Goal: Task Accomplishment & Management: Complete application form

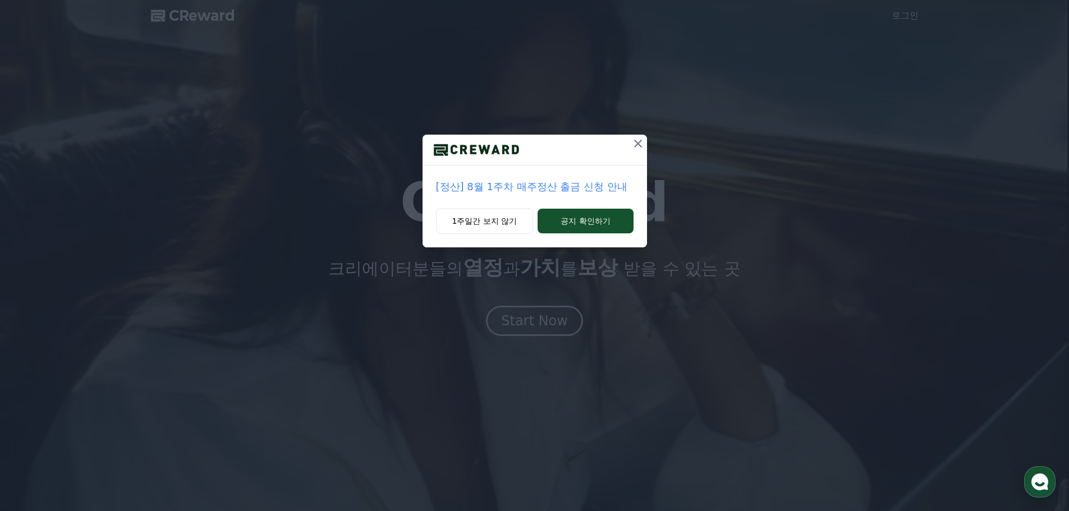
click at [640, 145] on icon at bounding box center [637, 143] width 13 height 13
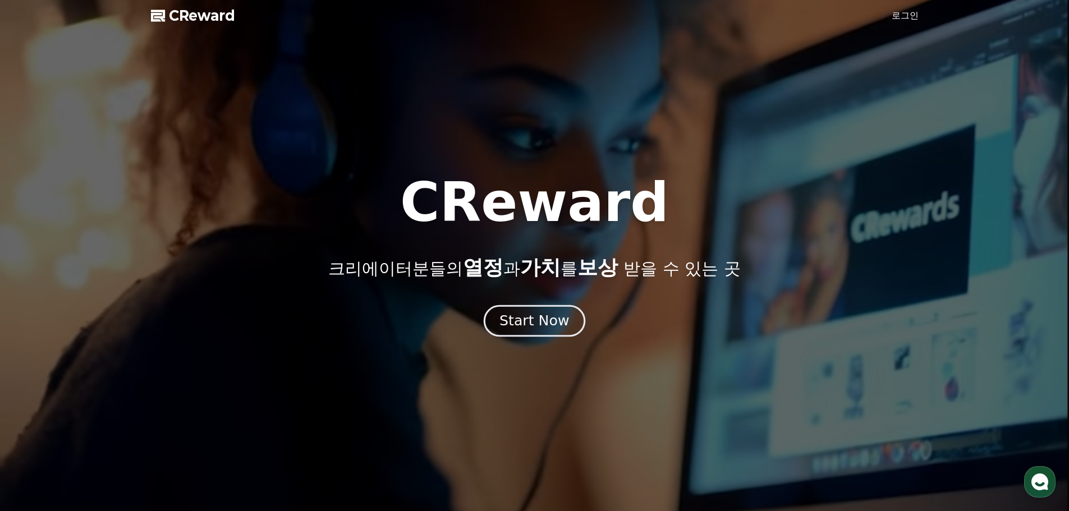
click at [545, 329] on div "Start Now" at bounding box center [534, 320] width 70 height 19
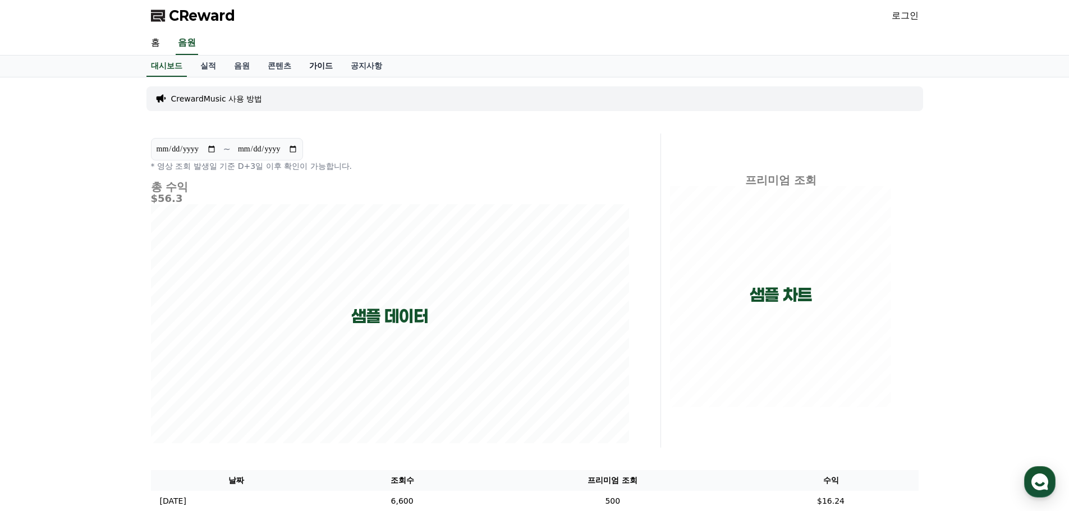
click at [319, 70] on link "가이드" at bounding box center [321, 66] width 42 height 21
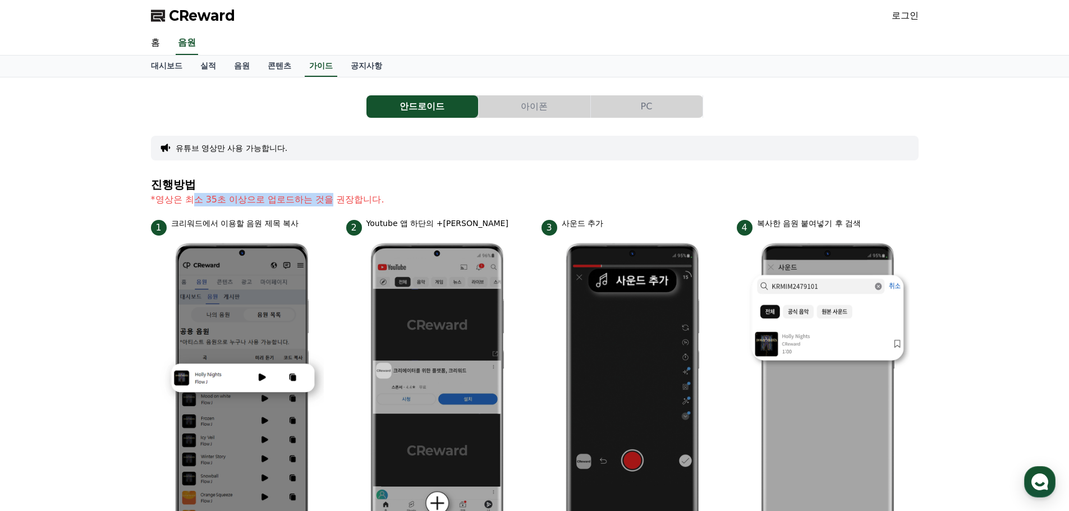
drag, startPoint x: 190, startPoint y: 205, endPoint x: 346, endPoint y: 206, distance: 155.4
click at [336, 206] on p "*영상은 최소 35초 이상으로 업로드하는 것을 권장합니다." at bounding box center [535, 199] width 768 height 13
click at [398, 204] on p "*영상은 최소 35초 이상으로 업로드하는 것을 권장합니다." at bounding box center [535, 199] width 768 height 13
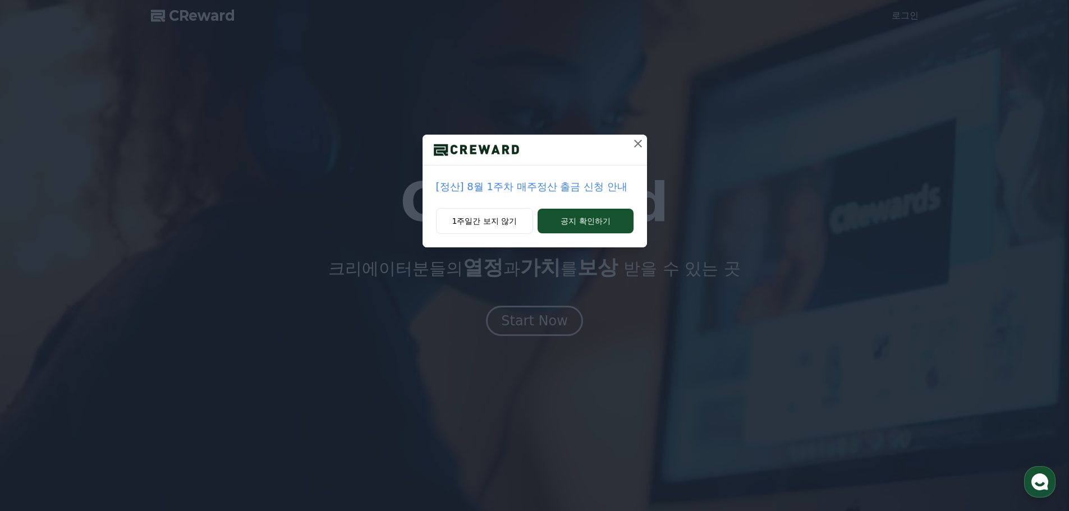
click at [636, 143] on icon at bounding box center [637, 143] width 13 height 13
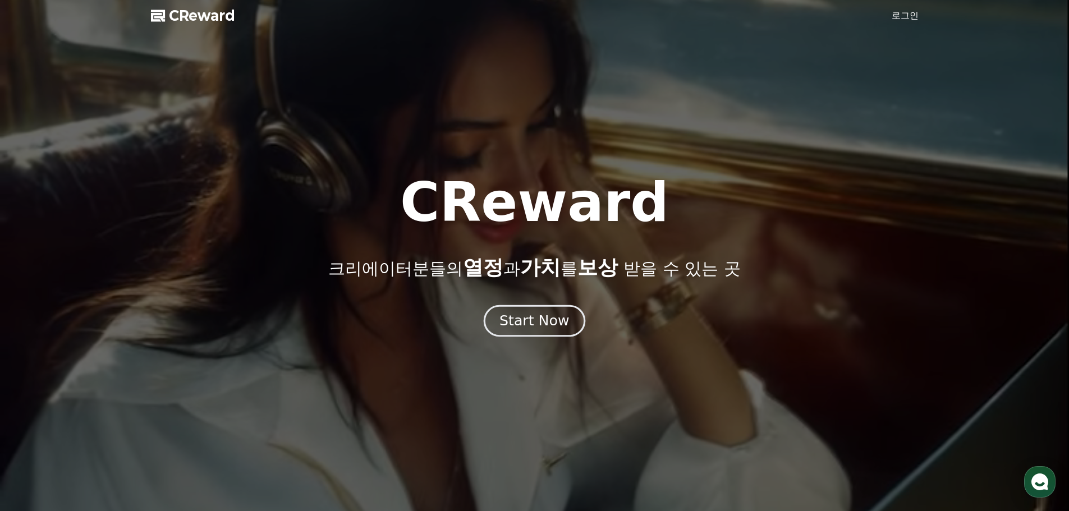
click at [516, 327] on div "Start Now" at bounding box center [534, 320] width 70 height 19
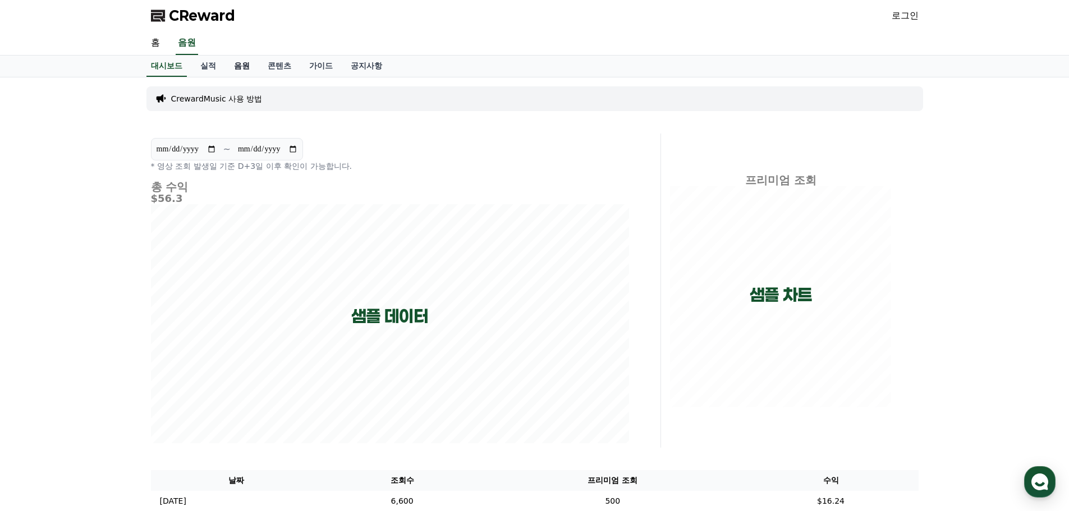
click at [246, 67] on link "음원" at bounding box center [242, 66] width 34 height 21
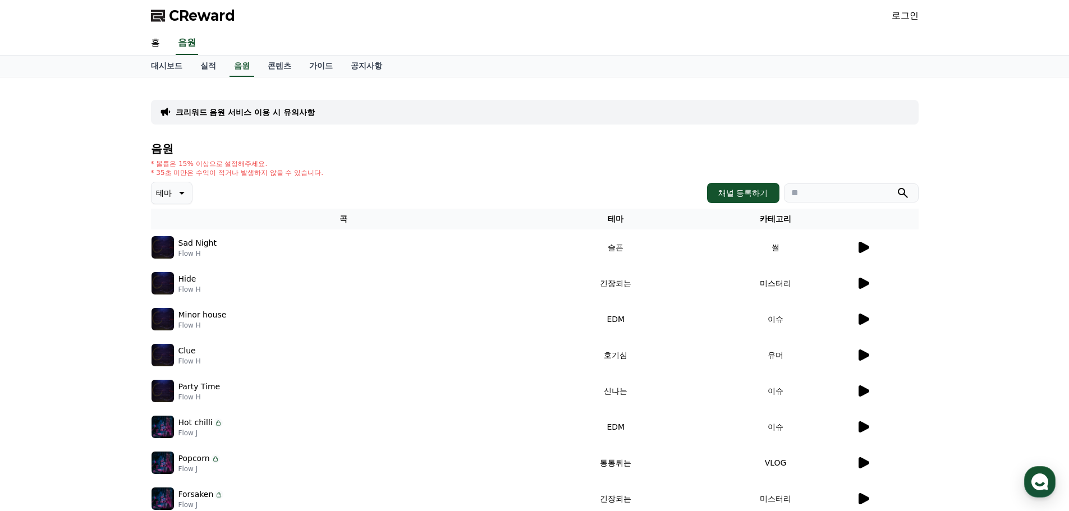
click at [860, 246] on icon at bounding box center [864, 247] width 11 height 11
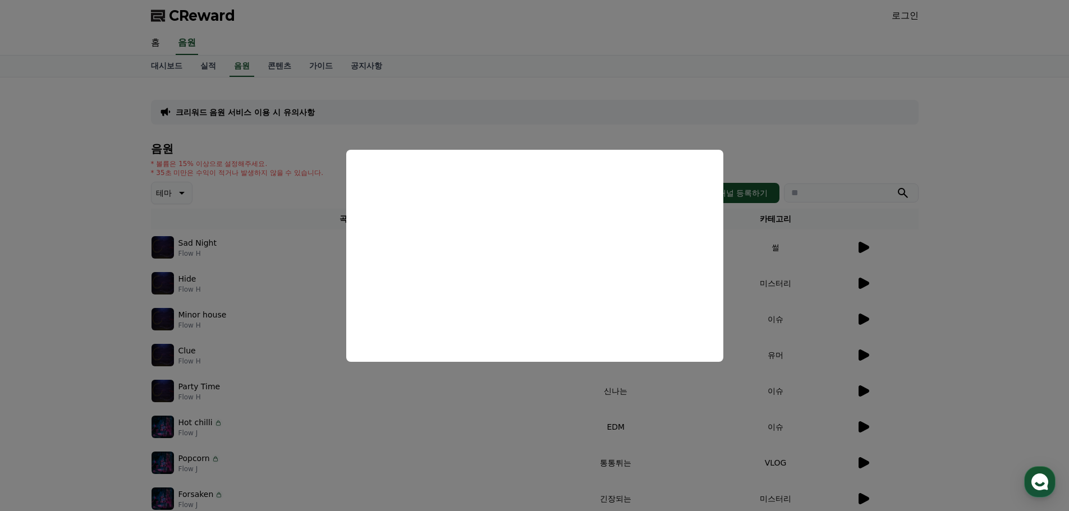
click at [886, 152] on button "close modal" at bounding box center [534, 255] width 1069 height 511
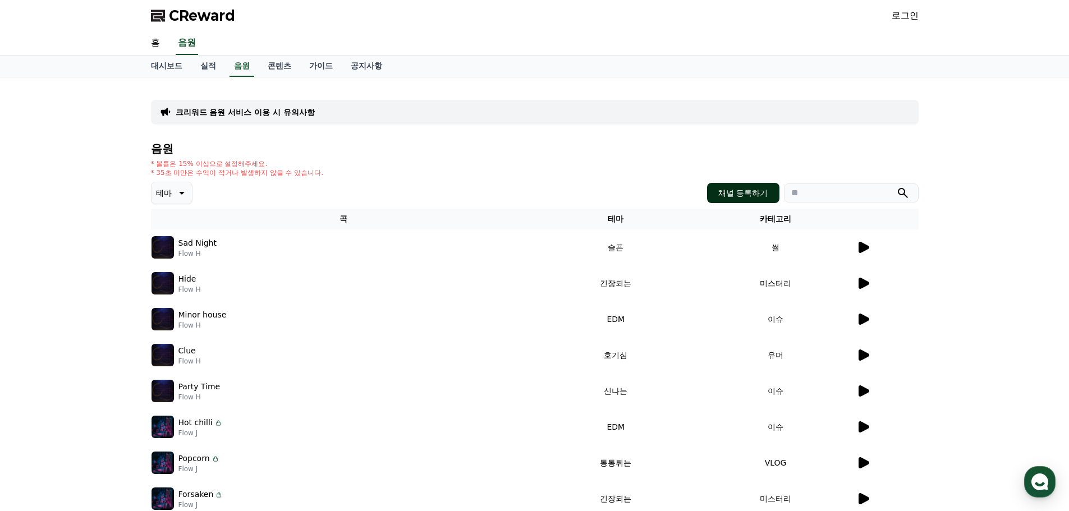
click at [746, 187] on button "채널 등록하기" at bounding box center [743, 193] width 72 height 20
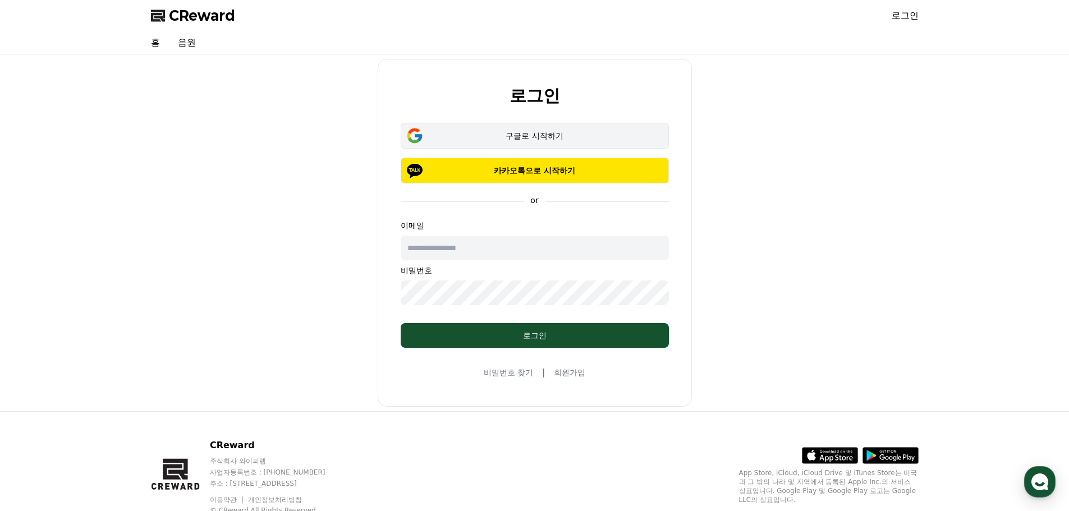
click at [574, 135] on div "구글로 시작하기" at bounding box center [535, 135] width 236 height 11
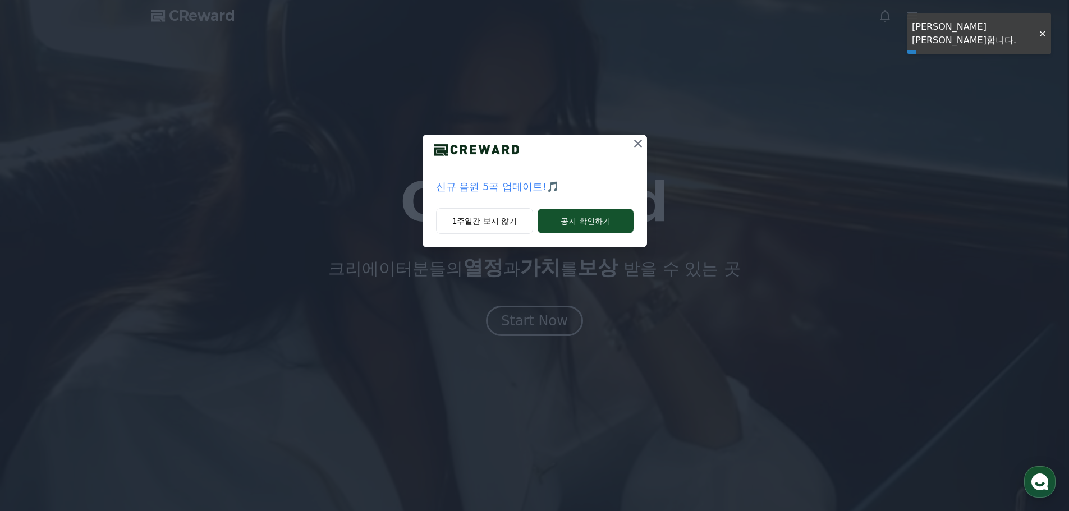
click at [634, 146] on icon at bounding box center [637, 143] width 13 height 13
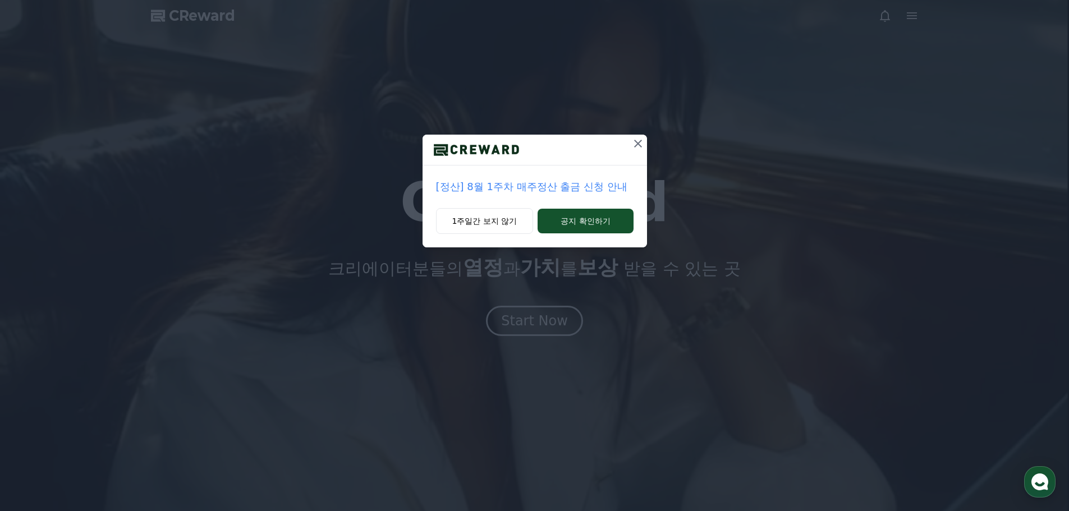
click at [633, 144] on icon at bounding box center [637, 143] width 13 height 13
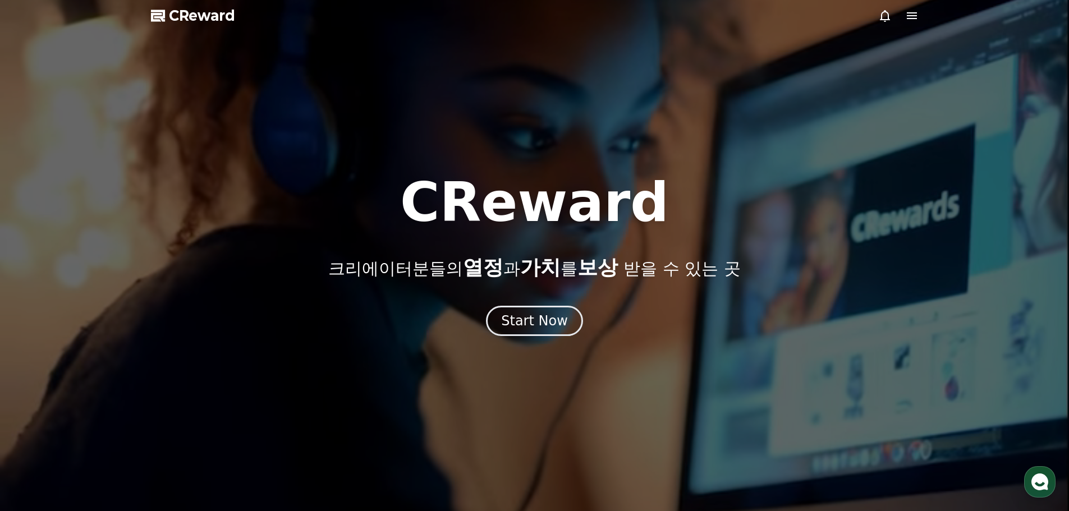
click at [552, 301] on div "CReward 크리에이터분들의 열정 과 가치 를 보상 받을 수 있는 곳 Start Now" at bounding box center [534, 256] width 1069 height 160
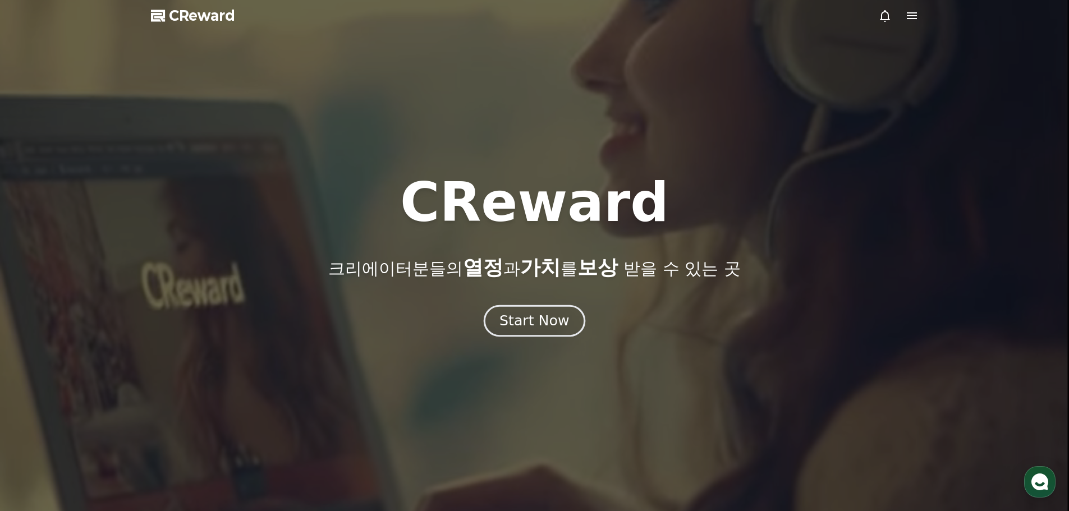
click at [553, 311] on div "Start Now" at bounding box center [534, 320] width 70 height 19
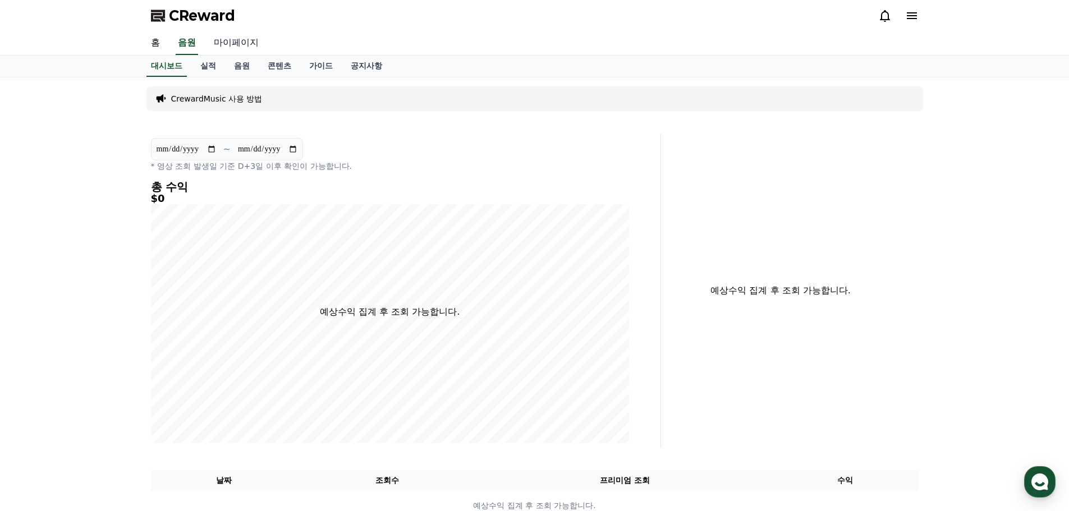
click at [222, 43] on link "마이페이지" at bounding box center [236, 43] width 63 height 24
select select "**********"
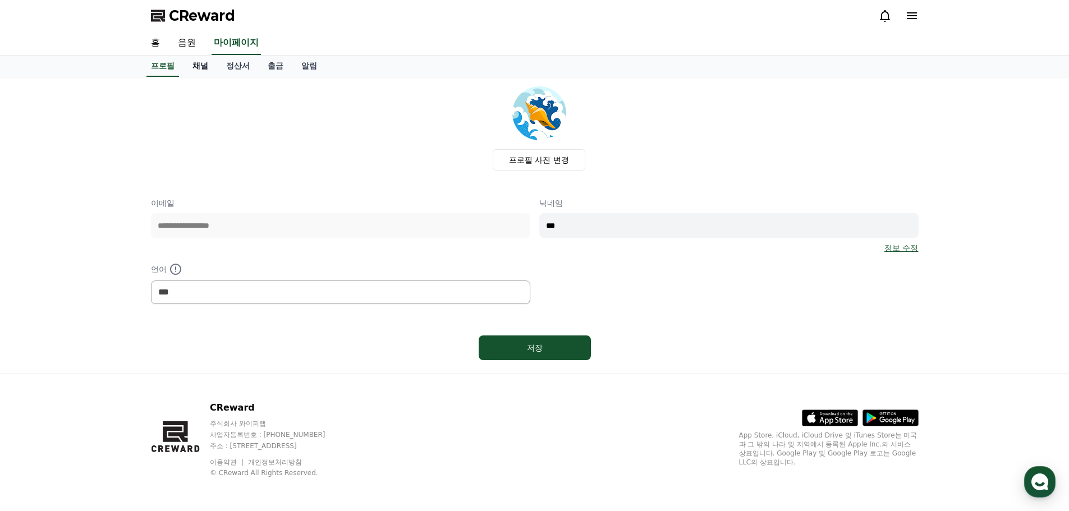
click at [194, 76] on link "채널" at bounding box center [200, 66] width 34 height 21
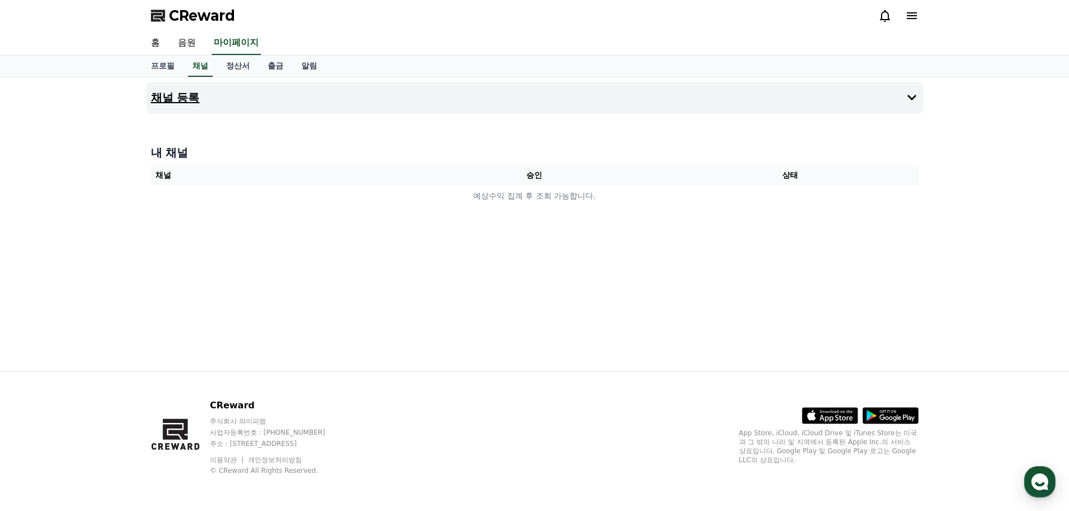
click at [556, 94] on button "채널 등록" at bounding box center [534, 97] width 777 height 31
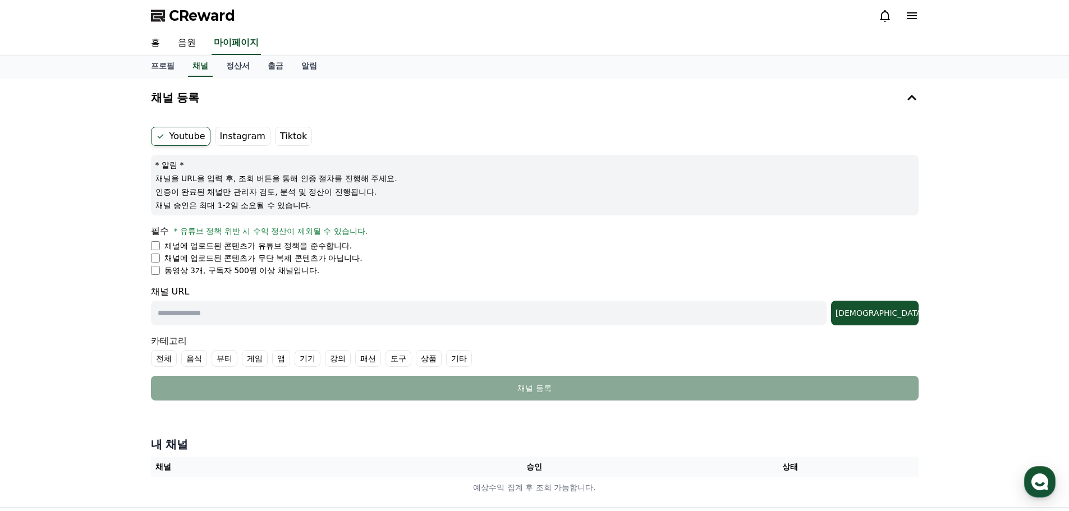
click at [329, 244] on p "채널에 업로드된 콘텐츠가 유튜브 정책을 준수합니다." at bounding box center [258, 245] width 188 height 11
drag, startPoint x: 247, startPoint y: 271, endPoint x: 286, endPoint y: 271, distance: 38.7
click at [285, 271] on p "동영상 3개, 구독자 500명 이상 채널입니다." at bounding box center [241, 270] width 155 height 11
click at [355, 270] on li "동영상 3개, 구독자 500명 이상 채널입니다." at bounding box center [535, 270] width 768 height 11
